Goal: Task Accomplishment & Management: Manage account settings

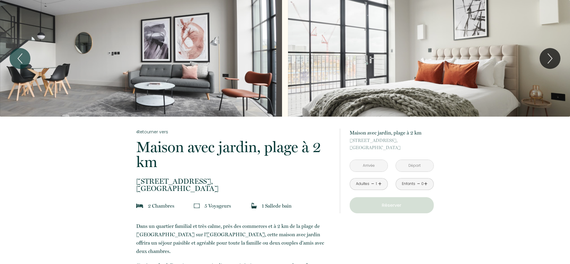
scroll to position [644, 0]
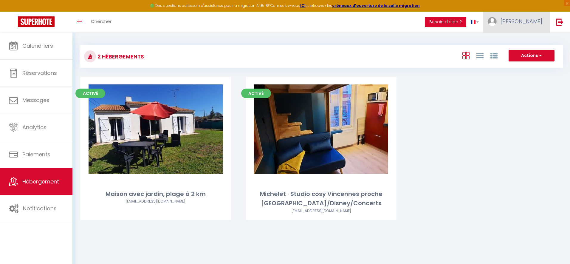
click at [527, 24] on link "Marie" at bounding box center [516, 22] width 66 height 21
click at [520, 51] on link "Équipe" at bounding box center [526, 52] width 44 height 10
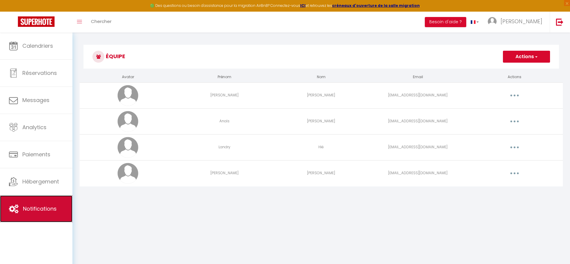
click at [24, 207] on span "Notifications" at bounding box center [40, 208] width 34 height 7
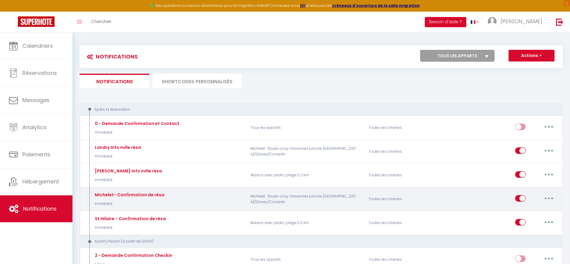
click at [546, 196] on button "button" at bounding box center [548, 198] width 17 height 10
click at [529, 209] on link "Editer" at bounding box center [533, 212] width 44 height 10
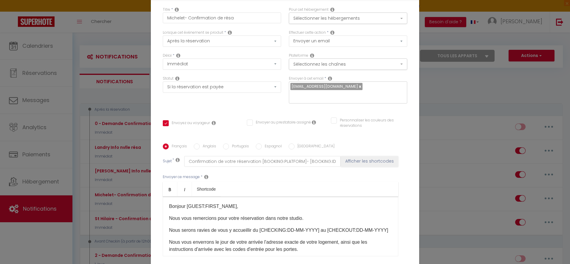
click at [359, 93] on input "text" at bounding box center [346, 95] width 112 height 8
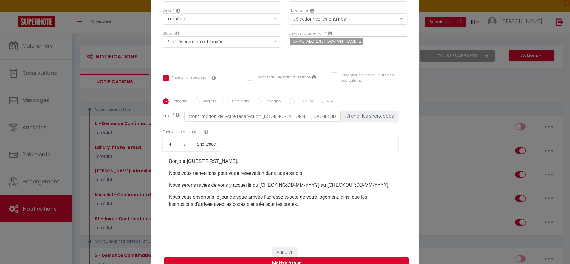
scroll to position [51, 0]
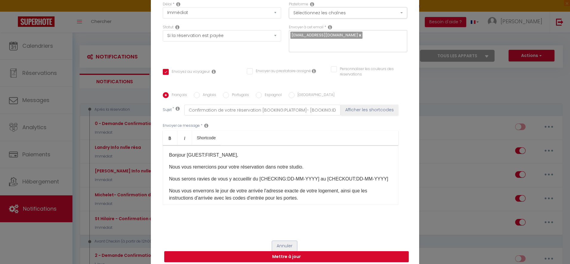
click at [284, 241] on button "Annuler" at bounding box center [284, 246] width 25 height 10
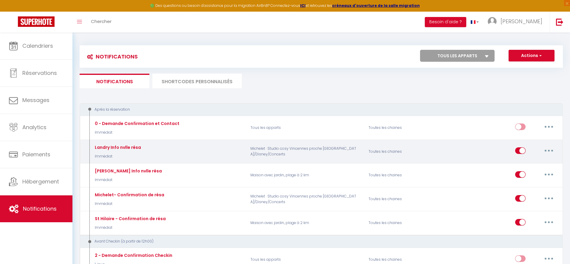
click at [552, 150] on button "button" at bounding box center [548, 151] width 17 height 10
click at [532, 166] on link "Editer" at bounding box center [533, 164] width 44 height 10
type input "Landry Info nvlle résa"
select select
checkbox input "false"
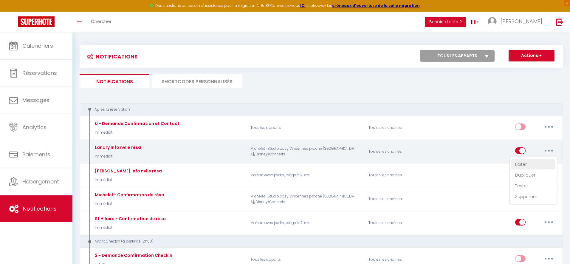
checkbox input "true"
checkbox input "false"
type input "Bosquet - Nouvelle réservation - Michelet - [CHECKING:DD-MM-YYYY] au [CHECKOUT:…"
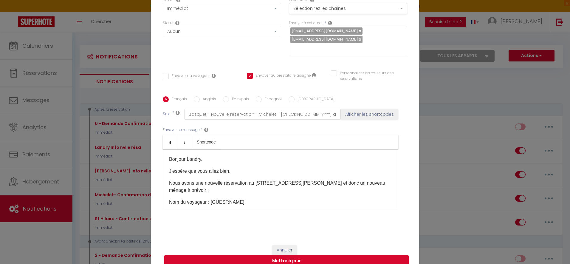
click at [357, 51] on input "text" at bounding box center [346, 48] width 112 height 8
checkbox input "false"
checkbox input "true"
checkbox input "false"
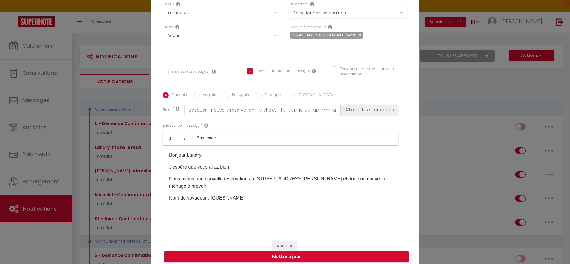
click at [282, 251] on button "Mettre à jour" at bounding box center [286, 256] width 244 height 11
checkbox input "false"
checkbox input "true"
checkbox input "false"
